Goal: Find specific page/section: Find specific page/section

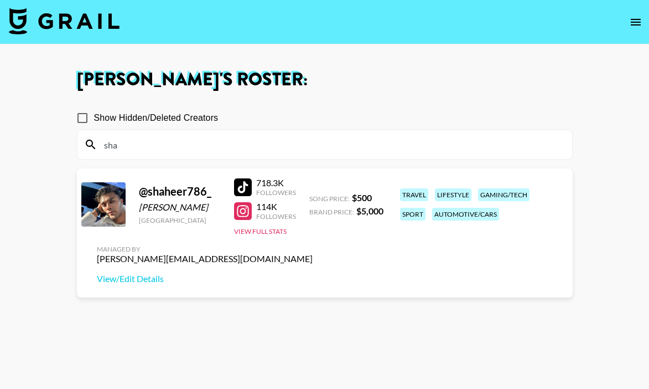
click at [170, 143] on input "sha" at bounding box center [331, 145] width 468 height 18
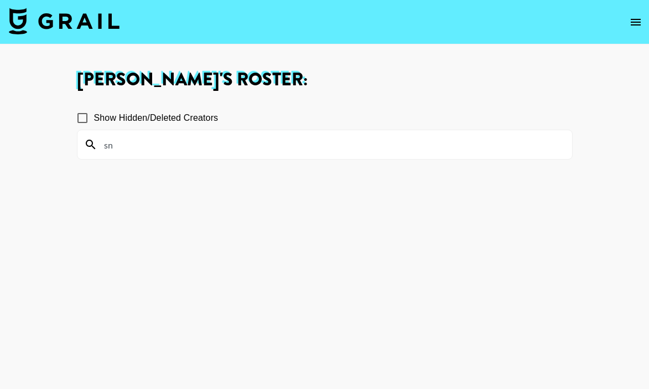
type input "s"
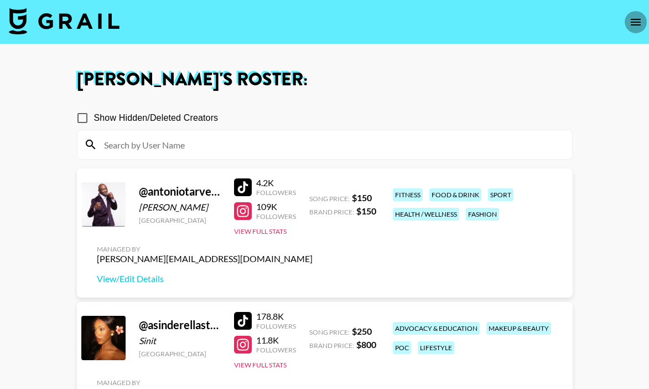
click at [635, 27] on icon "open drawer" at bounding box center [635, 21] width 13 height 13
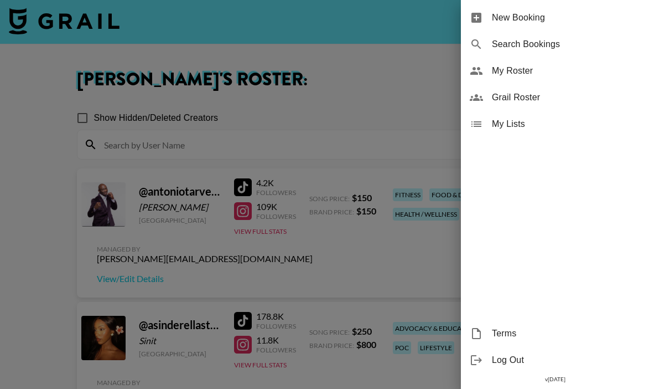
click at [511, 72] on span "My Roster" at bounding box center [566, 70] width 148 height 13
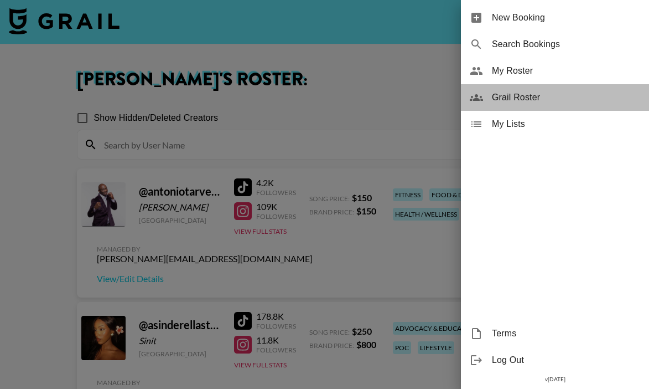
click at [529, 102] on span "Grail Roster" at bounding box center [566, 97] width 148 height 13
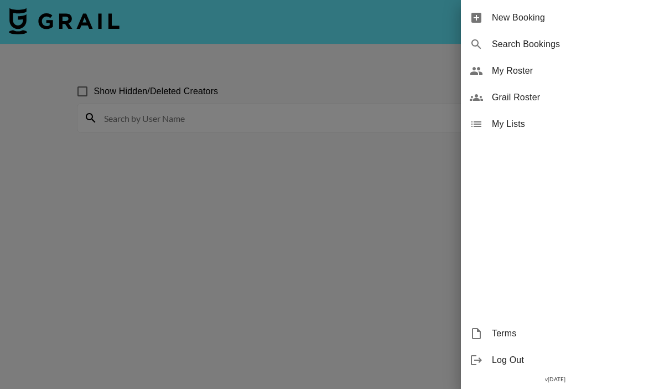
click at [230, 120] on div at bounding box center [324, 194] width 649 height 389
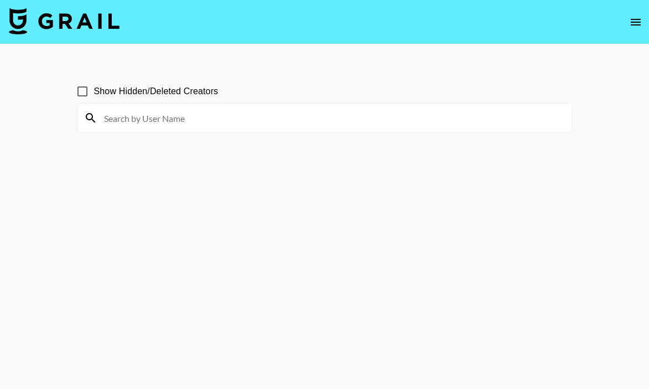
click at [213, 118] on input at bounding box center [331, 118] width 468 height 18
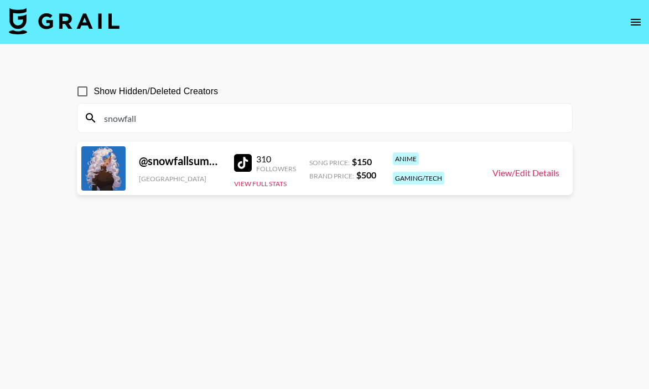
type input "snowfall"
click at [529, 174] on link "View/Edit Details" at bounding box center [526, 172] width 67 height 11
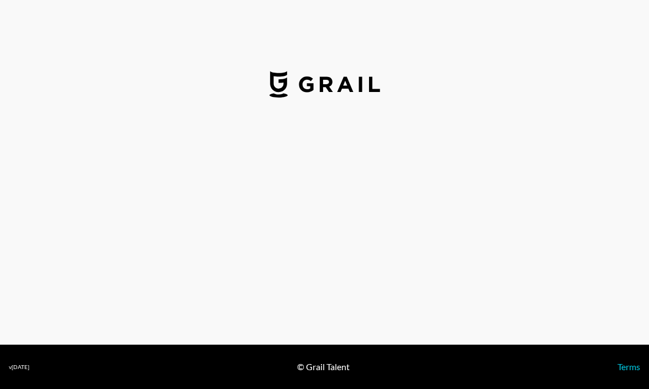
select select "USD"
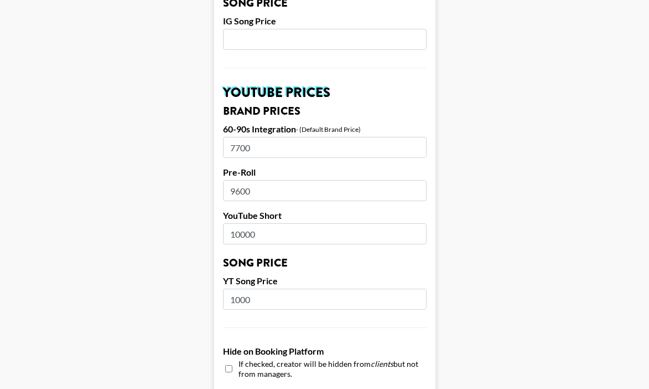
scroll to position [725, 0]
